Goal: Task Accomplishment & Management: Use online tool/utility

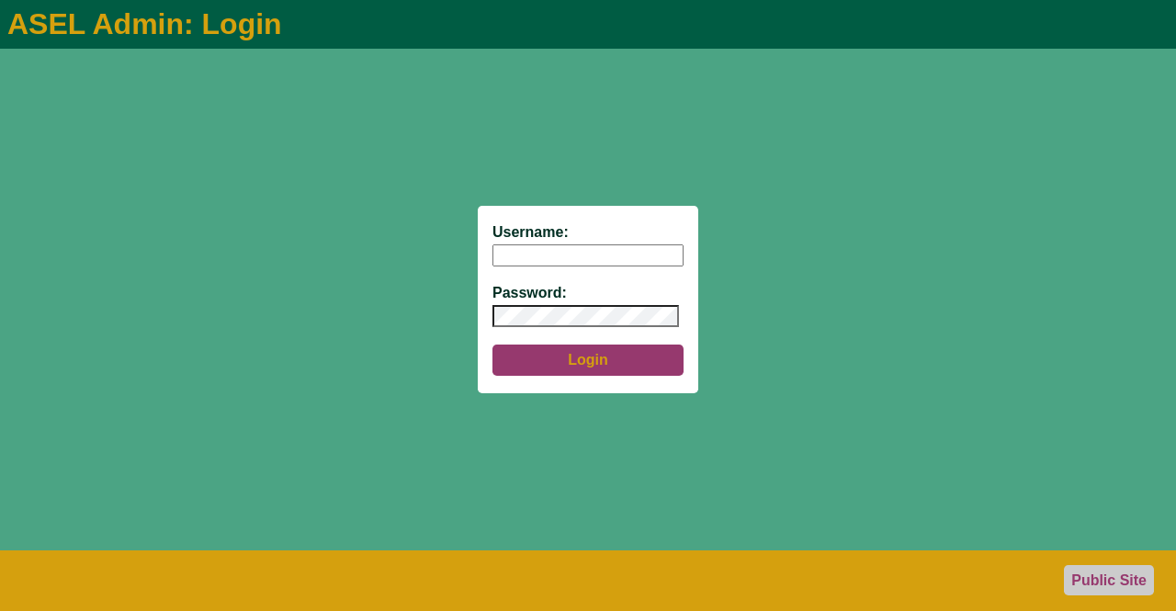
type input "aseladmin"
click at [575, 364] on button "Login" at bounding box center [587, 359] width 191 height 31
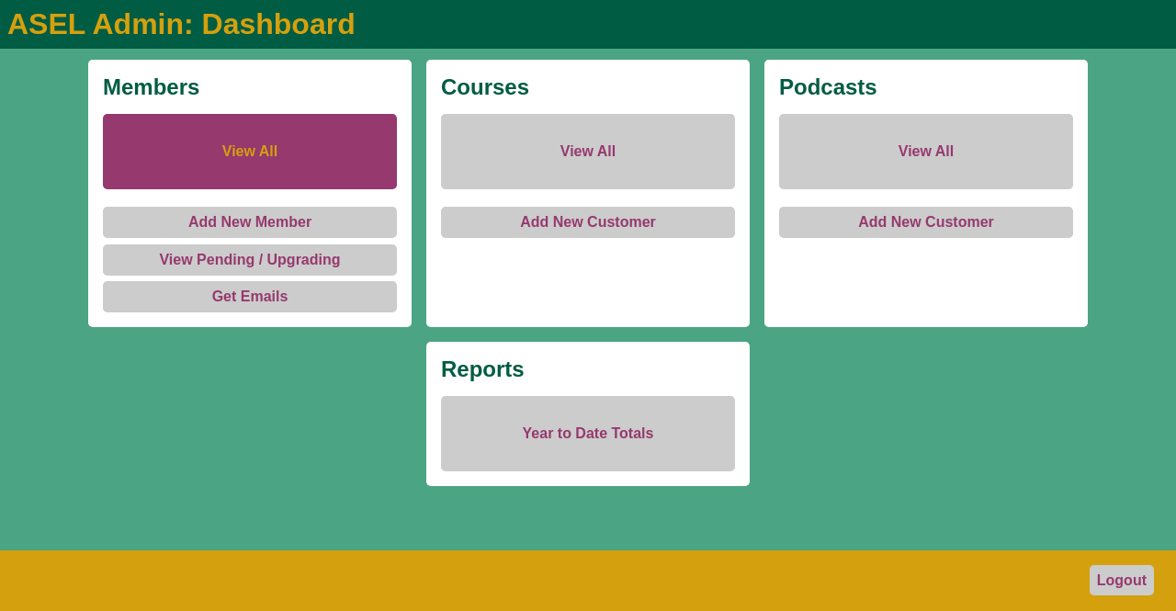
click at [186, 167] on link "View All" at bounding box center [250, 151] width 294 height 75
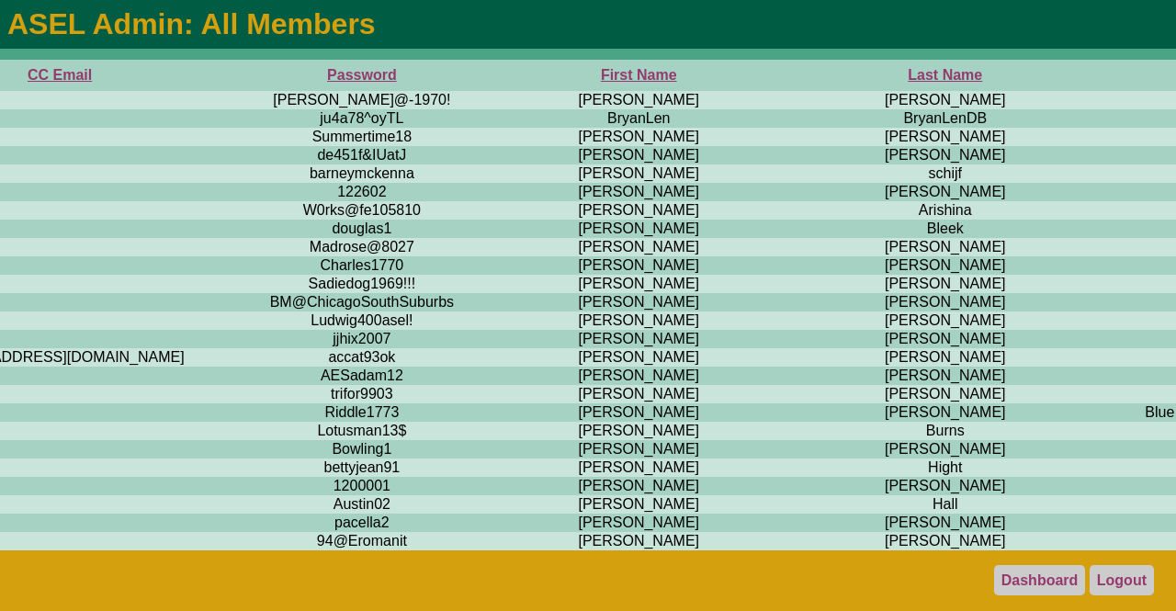
scroll to position [0, 862]
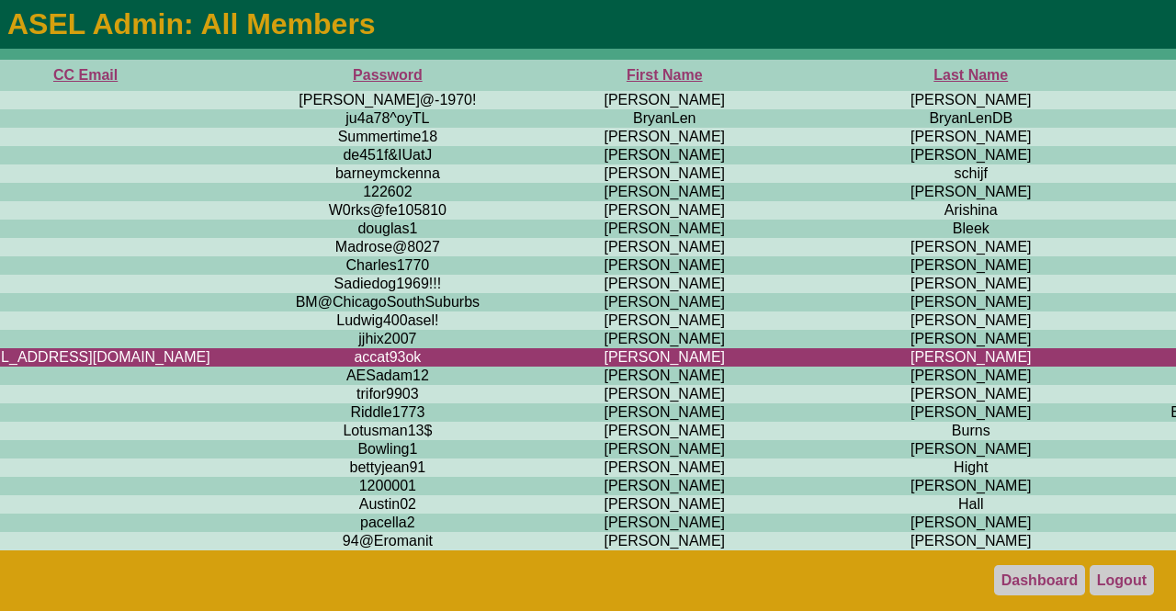
click at [501, 76] on th "First Name" at bounding box center [663, 75] width 325 height 31
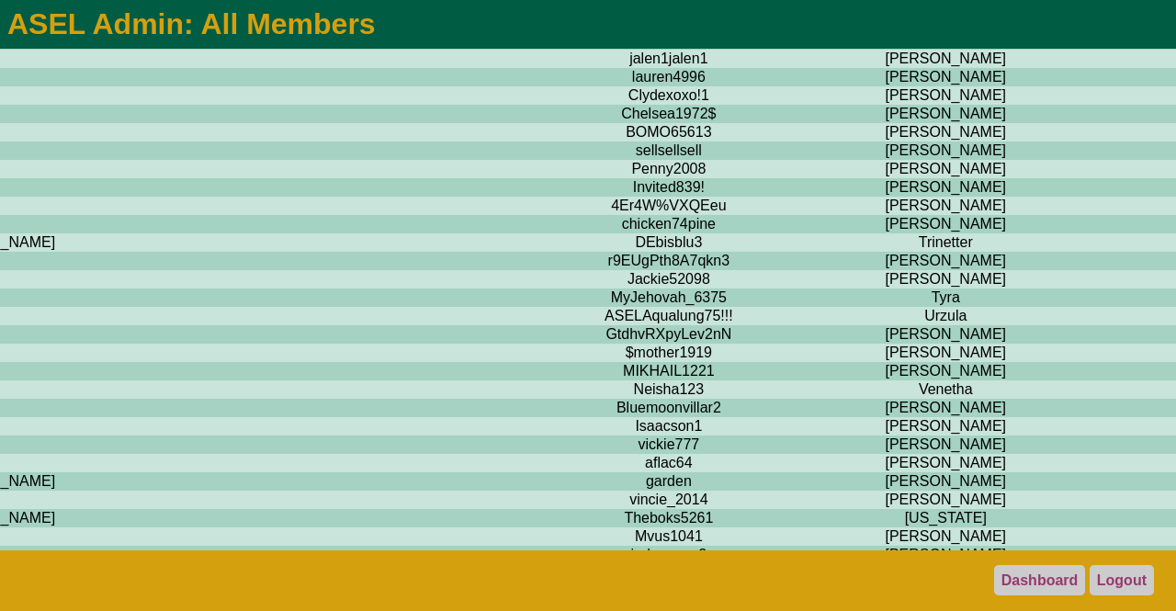
scroll to position [15256, 580]
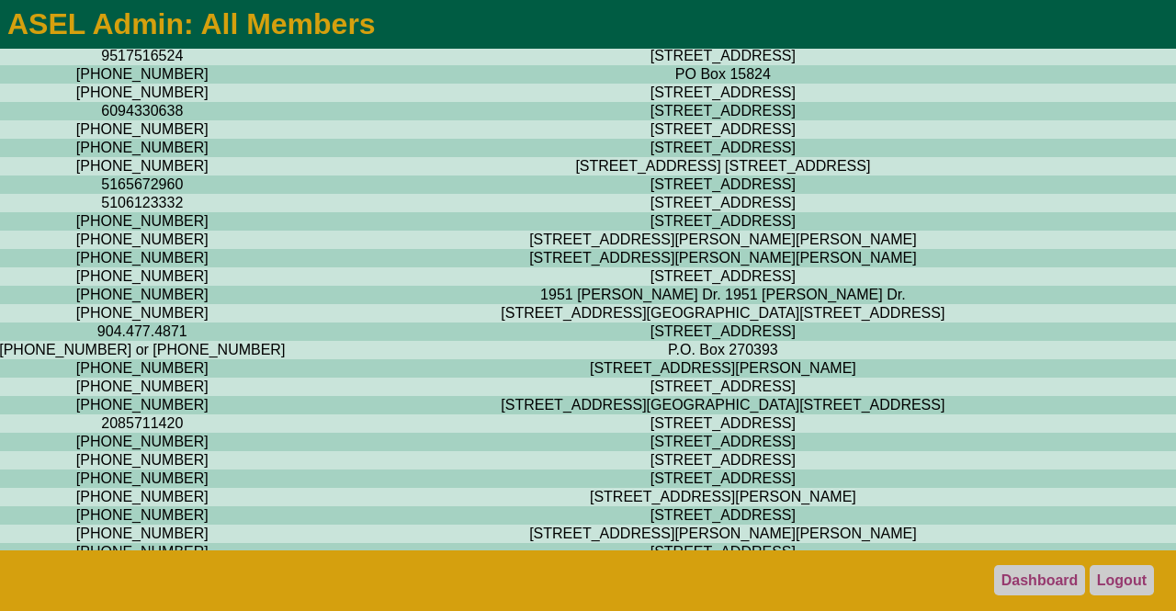
scroll to position [15256, 3095]
click at [1115, 581] on link "Logout" at bounding box center [1121, 580] width 64 height 30
